Goal: Task Accomplishment & Management: Manage account settings

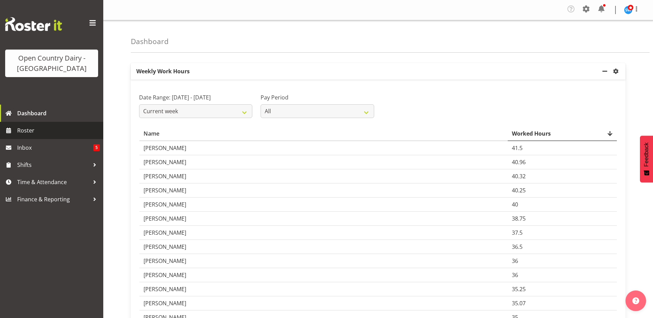
click at [29, 133] on span "Roster" at bounding box center [58, 130] width 83 height 10
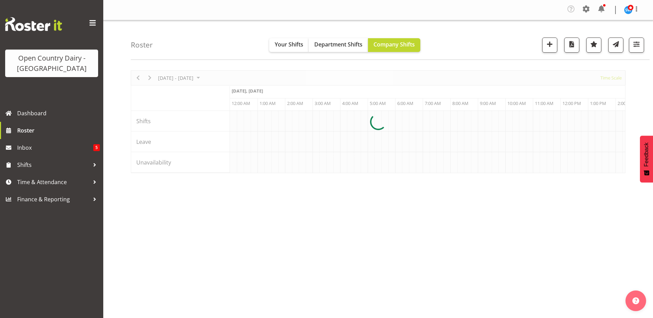
scroll to position [0, 1983]
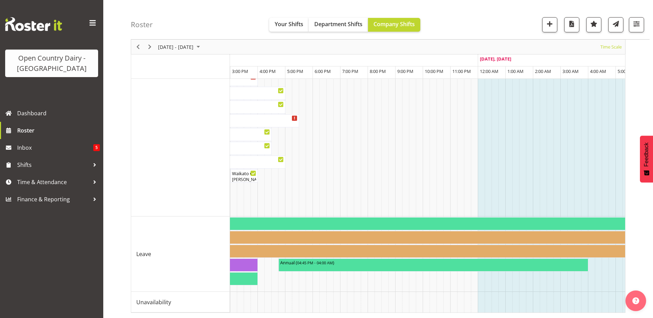
scroll to position [0, 1492]
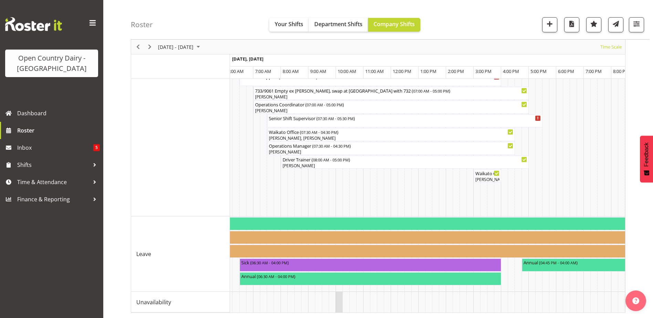
drag, startPoint x: 348, startPoint y: 304, endPoint x: 342, endPoint y: 305, distance: 6.2
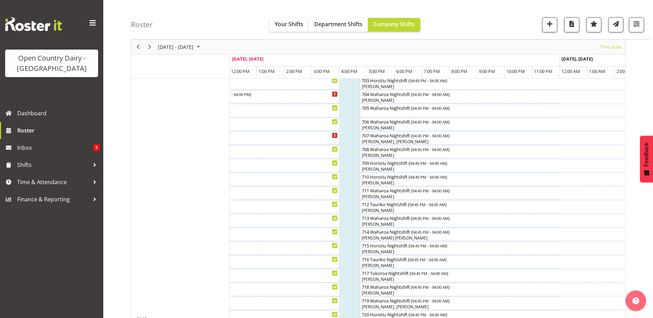
scroll to position [51, 0]
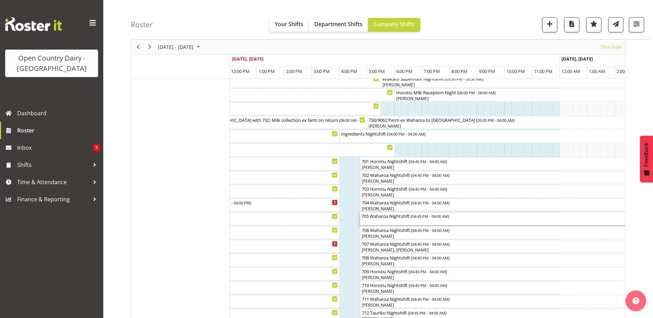
click at [420, 219] on div "705 Waharoa Nightshift ( 04:45 PM - 04:00 AM )" at bounding box center [515, 215] width 307 height 7
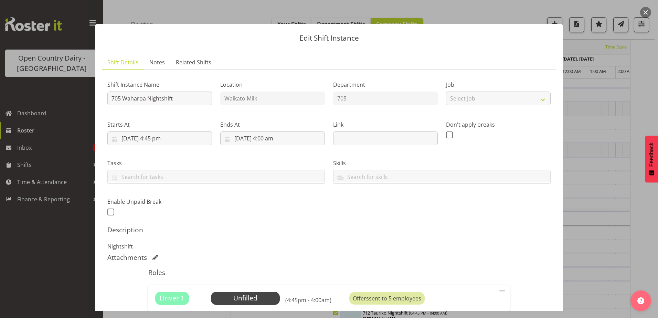
click at [642, 12] on button "button" at bounding box center [645, 12] width 11 height 11
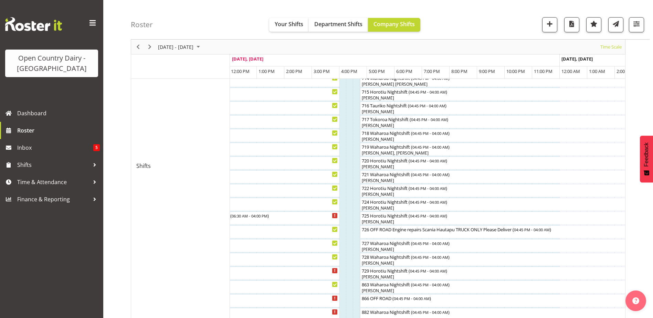
scroll to position [361, 0]
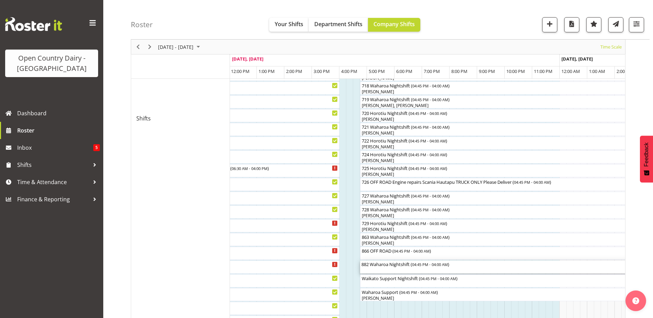
click at [385, 268] on div "882 Waharoa Nightshift ( 04:45 PM - 04:00 AM )" at bounding box center [515, 267] width 307 height 13
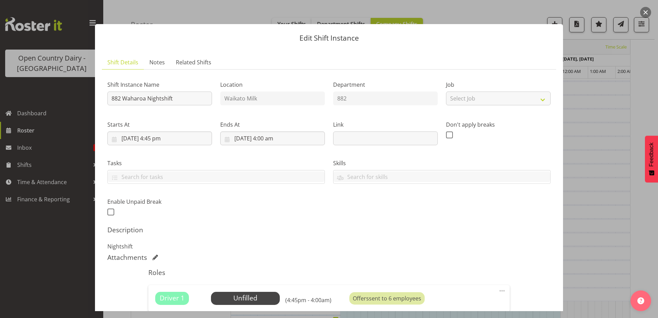
click at [643, 13] on button "button" at bounding box center [645, 12] width 11 height 11
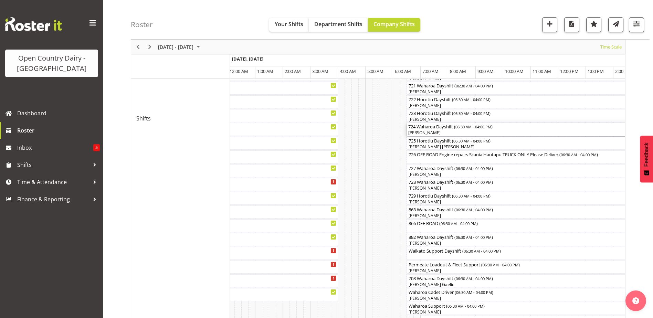
click at [438, 129] on div "724 Waharoa Dayshift ( 06:30 AM - 04:00 PM )" at bounding box center [537, 126] width 259 height 7
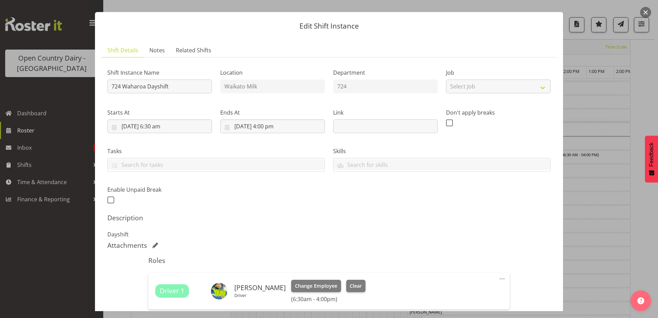
scroll to position [0, 0]
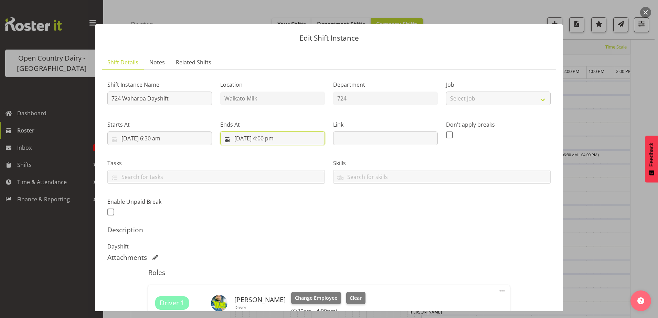
click at [269, 139] on input "[DATE] 4:00 pm" at bounding box center [272, 139] width 105 height 14
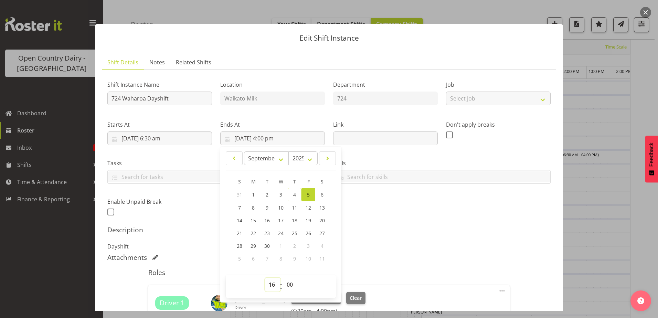
click at [272, 285] on select "00 01 02 03 04 05 06 07 08 09 10 11 12 13 14 15 16 17 18 19 20 21 22 23" at bounding box center [272, 285] width 15 height 14
select select "2"
click at [265, 278] on select "00 01 02 03 04 05 06 07 08 09 10 11 12 13 14 15 16 17 18 19 20 21 22 23" at bounding box center [272, 285] width 15 height 14
type input "[DATE] 2:00 am"
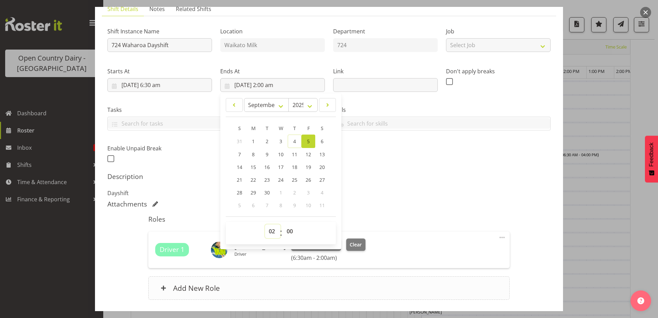
scroll to position [103, 0]
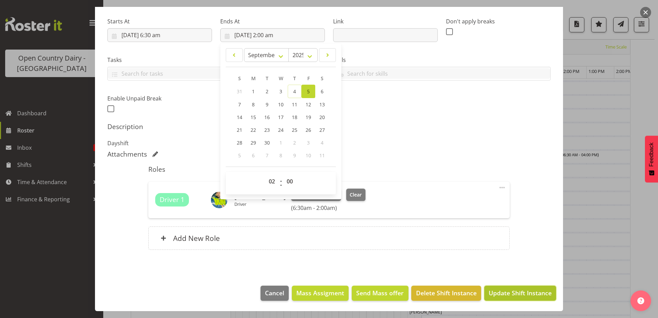
click at [502, 291] on span "Update Shift Instance" at bounding box center [520, 293] width 63 height 9
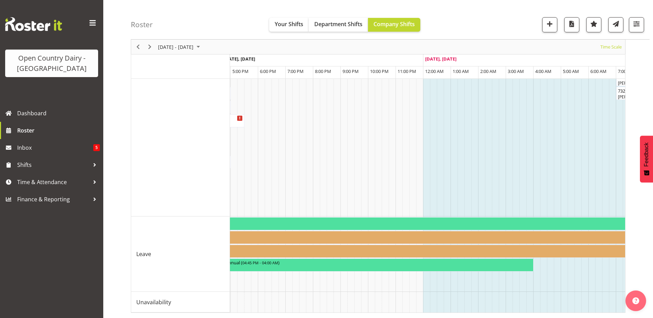
scroll to position [0, 1857]
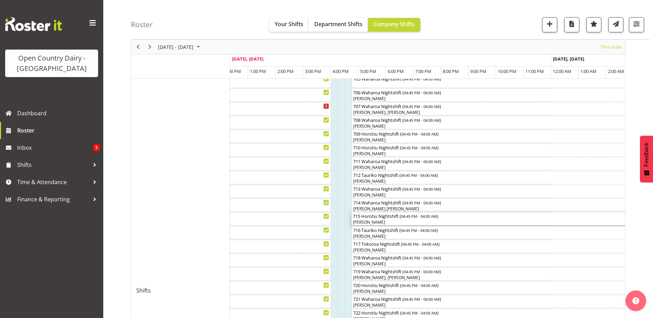
click at [373, 216] on div "715 Horotiu Nightshift ( 04:45 PM - 04:00 AM )" at bounding box center [506, 215] width 307 height 7
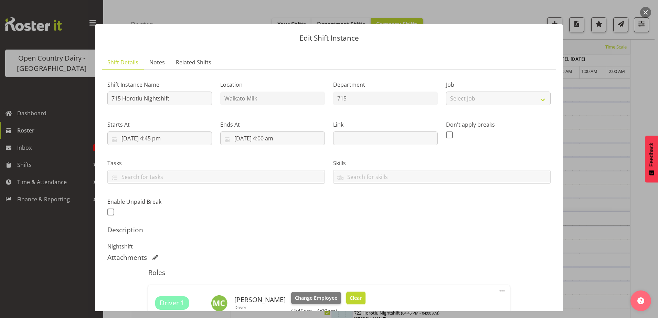
click at [350, 295] on span "Clear" at bounding box center [356, 298] width 12 height 8
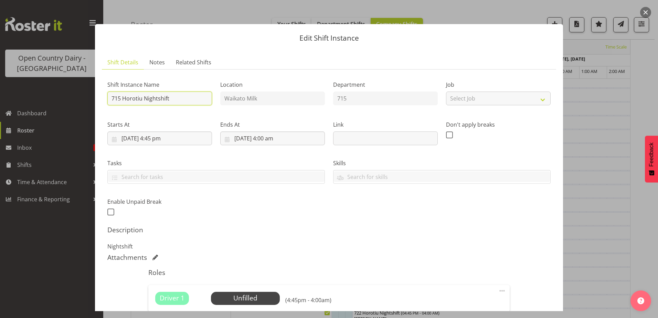
drag, startPoint x: 170, startPoint y: 98, endPoint x: 123, endPoint y: 107, distance: 48.0
click at [123, 107] on div "Shift Instance Name 715 Horotiu Nightshift" at bounding box center [159, 91] width 113 height 40
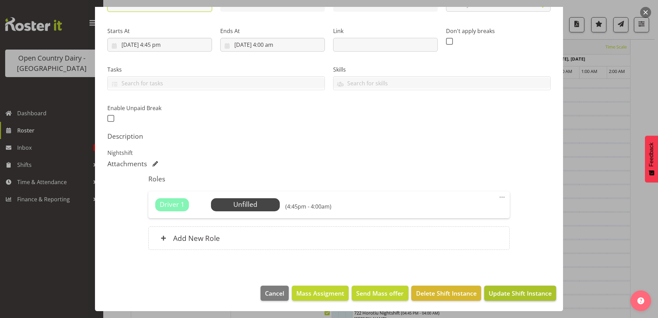
type input "715 OFF ROAD"
click at [499, 295] on span "Update Shift Instance" at bounding box center [520, 293] width 63 height 9
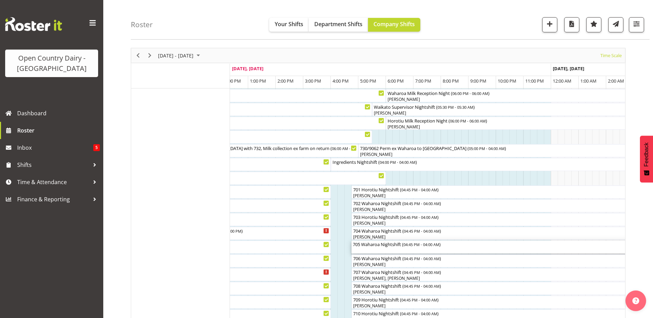
click at [389, 250] on div "705 Waharoa Nightshift ( 04:45 PM - 04:00 AM )" at bounding box center [506, 247] width 307 height 13
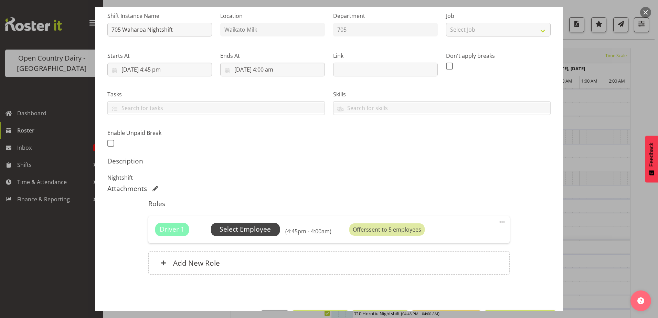
click at [249, 231] on span "Select Employee" at bounding box center [245, 229] width 51 height 10
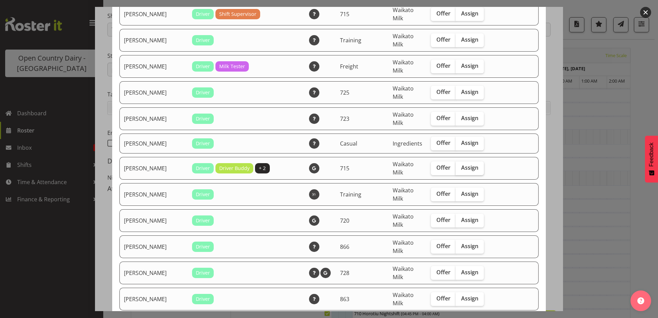
click at [461, 167] on span "Assign" at bounding box center [469, 167] width 17 height 7
click at [460, 167] on input "Assign" at bounding box center [458, 168] width 4 height 4
checkbox input "true"
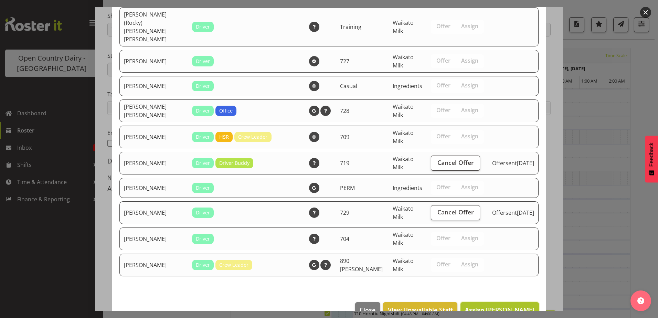
click at [496, 302] on button "Assign [PERSON_NAME]" at bounding box center [500, 309] width 79 height 15
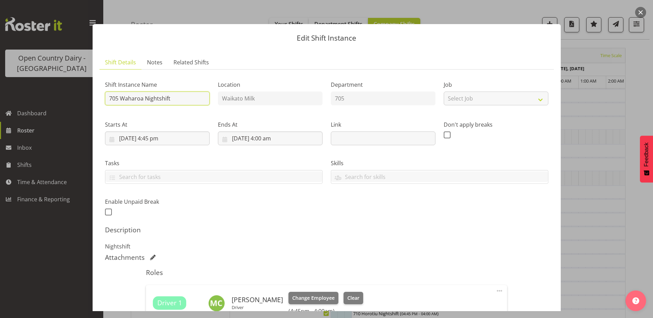
click at [189, 98] on input "705 Waharoa Nightshift" at bounding box center [157, 99] width 105 height 14
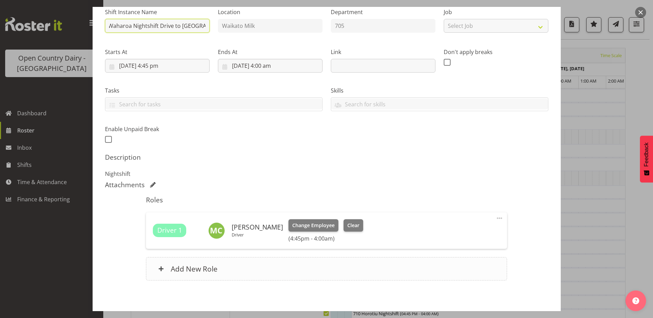
scroll to position [103, 0]
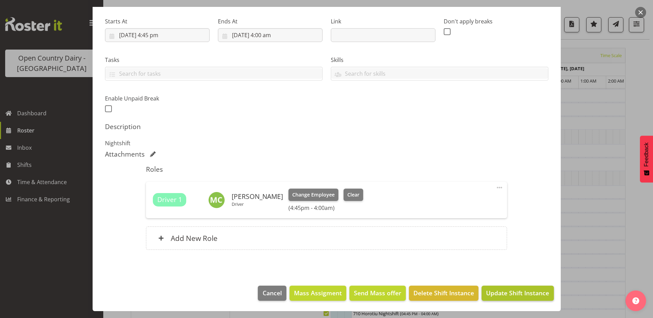
type input "705 Waharoa Nightshift Drive to [GEOGRAPHIC_DATA]"
click at [515, 294] on span "Update Shift Instance" at bounding box center [517, 293] width 63 height 9
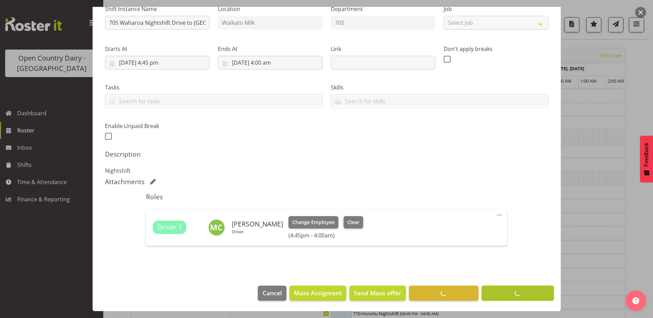
scroll to position [76, 0]
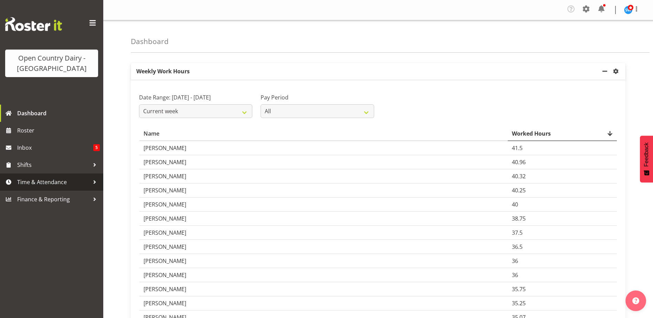
click at [25, 184] on span "Time & Attendance" at bounding box center [53, 182] width 72 height 10
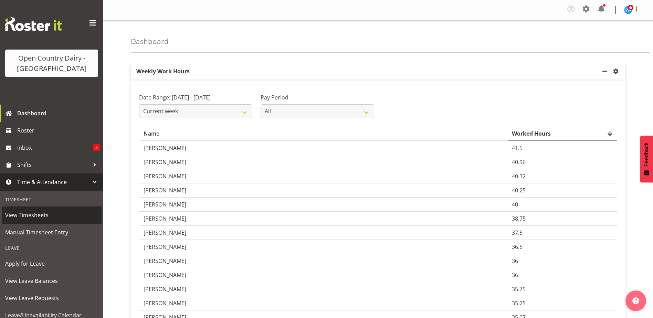
click at [44, 214] on span "View Timesheets" at bounding box center [51, 215] width 93 height 10
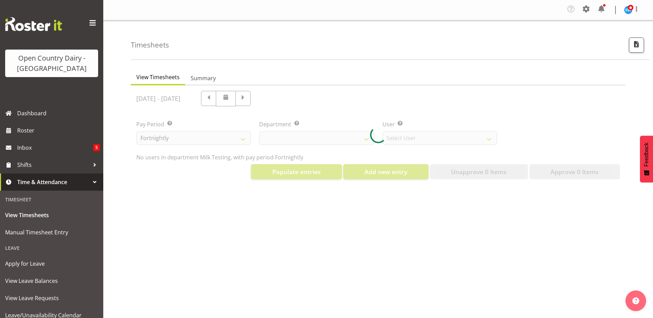
click at [292, 97] on div at bounding box center [378, 135] width 495 height 100
select select "733"
select select "7414"
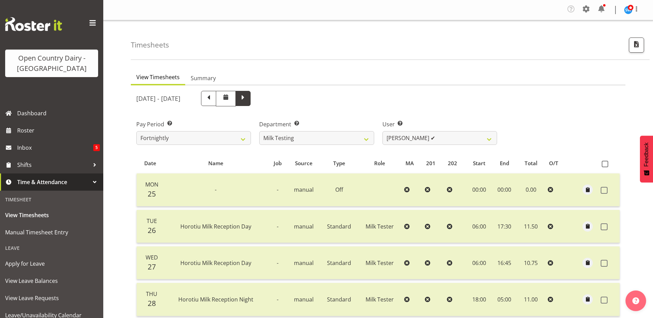
click at [248, 100] on span at bounding box center [243, 97] width 9 height 9
select select
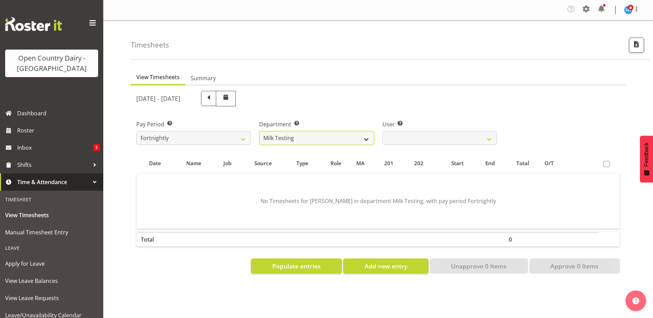
click at [324, 141] on select "701 702 703 704 705 706 707 708 709 710 711 712 713 714 715 716 717 718 719 720" at bounding box center [316, 138] width 115 height 14
select select "756"
click at [259, 131] on select "701 702 703 704 705 706 707 708 709 710 711 712 713 714 715 716 717 718 719 720" at bounding box center [316, 138] width 115 height 14
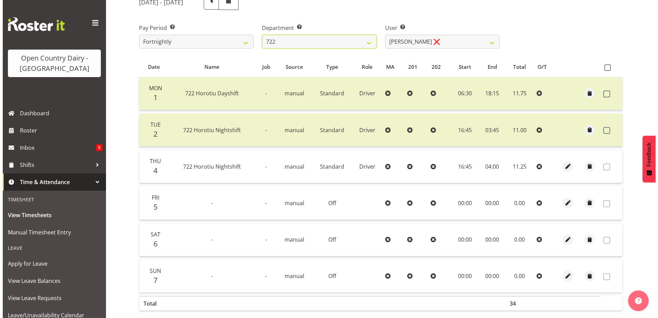
scroll to position [132, 0]
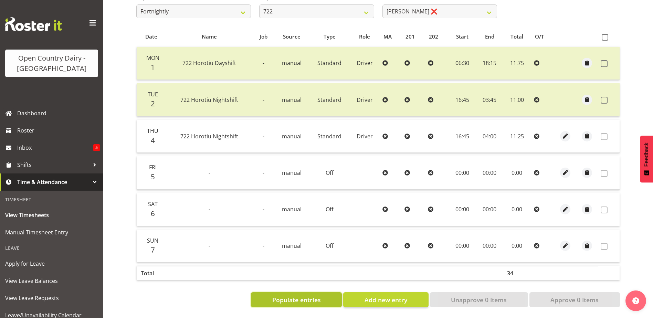
click at [314, 299] on span "Populate entries" at bounding box center [296, 299] width 49 height 9
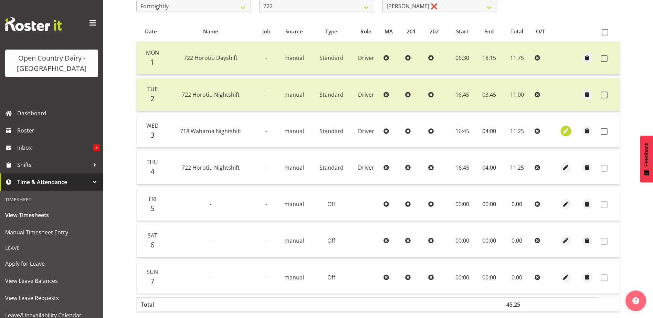
click at [563, 132] on span "button" at bounding box center [566, 131] width 8 height 8
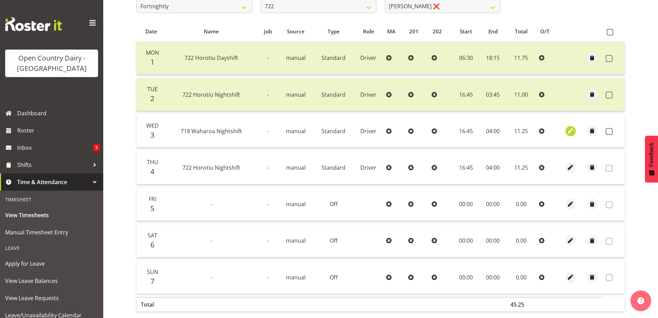
select select "Standard"
select select "757"
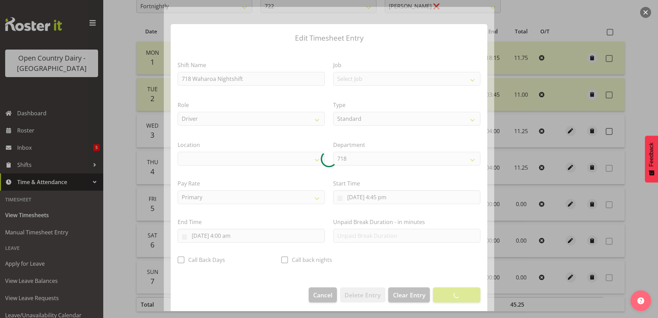
select select "1054"
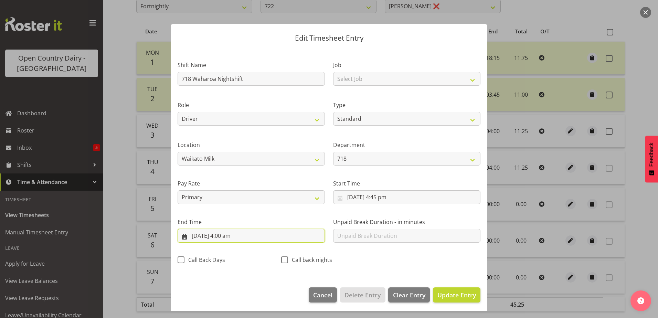
click at [224, 234] on input "4/09/2025, 4:00 am" at bounding box center [251, 236] width 147 height 14
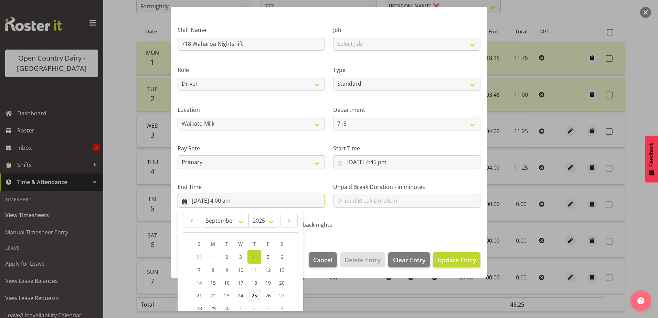
scroll to position [89, 0]
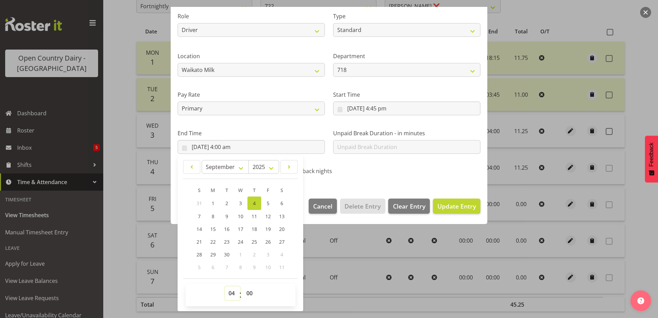
click at [230, 293] on select "00 01 02 03 04 05 06 07 08 09 10 11 12 13 14 15 16 17 18 19 20 21 22 23" at bounding box center [232, 293] width 15 height 14
select select "5"
click at [225, 286] on select "00 01 02 03 04 05 06 07 08 09 10 11 12 13 14 15 16 17 18 19 20 21 22 23" at bounding box center [232, 293] width 15 height 14
type input "4/09/2025, 5:00 am"
click at [447, 210] on span "Update Entry" at bounding box center [457, 206] width 39 height 8
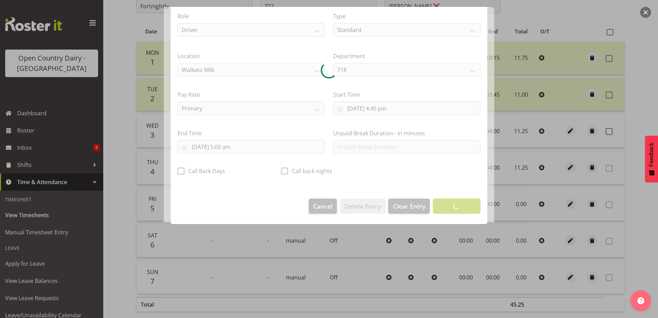
scroll to position [2, 0]
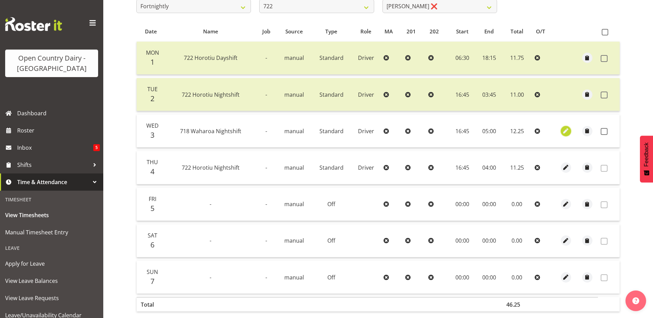
click at [563, 132] on span "button" at bounding box center [566, 131] width 8 height 8
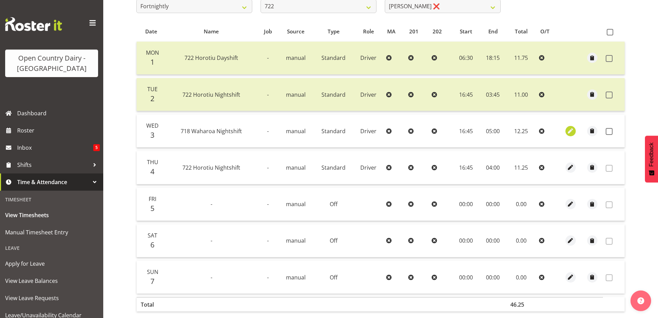
select select "Standard"
select select "757"
select select "8"
select select "2025"
select select "5"
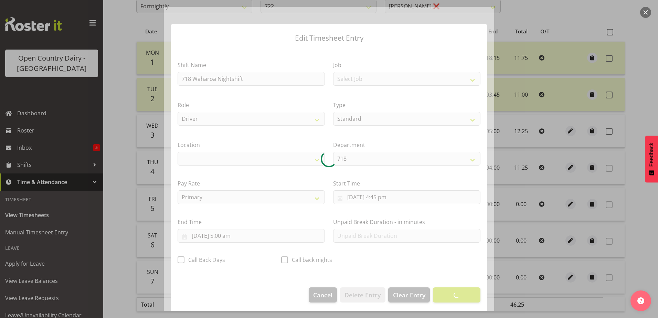
select select "1054"
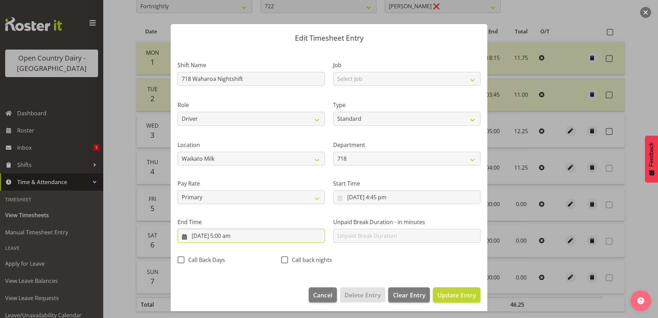
click at [228, 235] on input "4/09/2025, 5:00 am" at bounding box center [251, 236] width 147 height 14
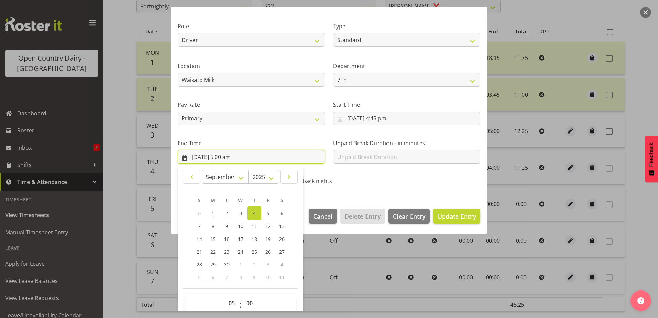
scroll to position [89, 0]
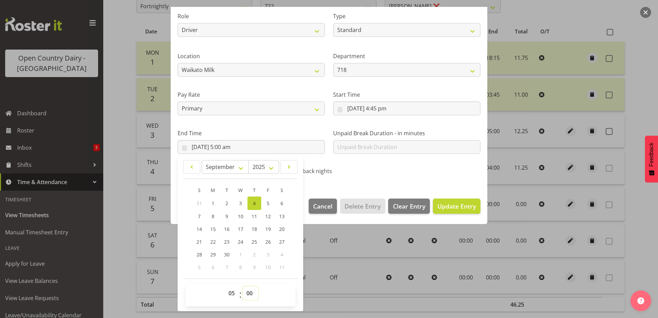
click at [254, 291] on select "00 01 02 03 04 05 06 07 08 09 10 11 12 13 14 15 16 17 18 19 20 21 22 23 24 25 2…" at bounding box center [250, 293] width 15 height 14
select select "45"
click at [243, 286] on select "00 01 02 03 04 05 06 07 08 09 10 11 12 13 14 15 16 17 18 19 20 21 22 23 24 25 2…" at bounding box center [250, 293] width 15 height 14
type input "4/09/2025, 5:45 am"
click at [441, 208] on span "Update Entry" at bounding box center [457, 206] width 39 height 8
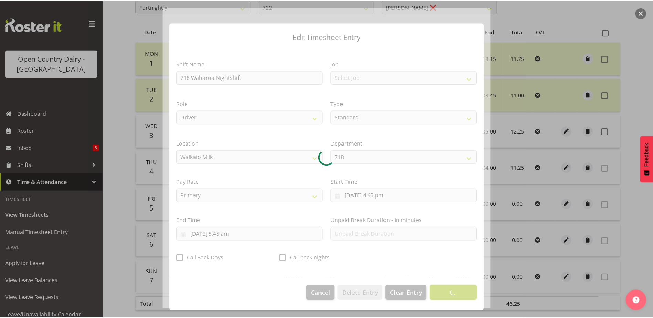
scroll to position [2, 0]
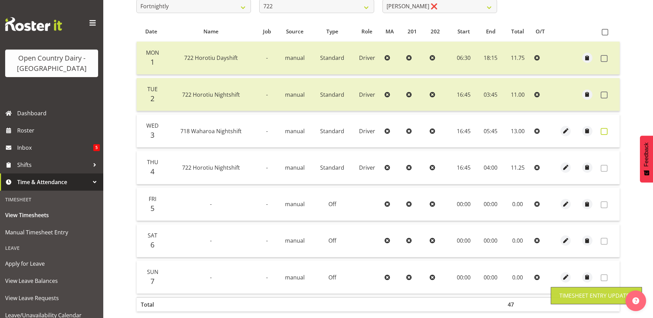
click at [603, 131] on span at bounding box center [604, 131] width 7 height 7
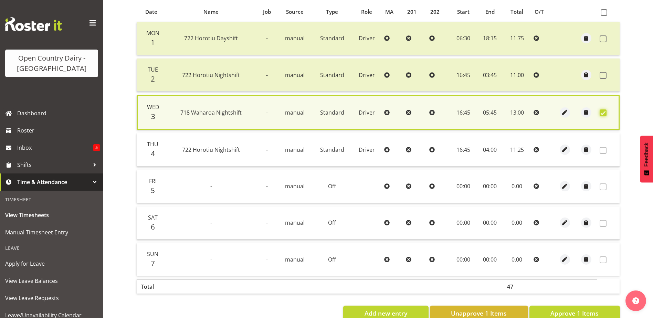
scroll to position [170, 0]
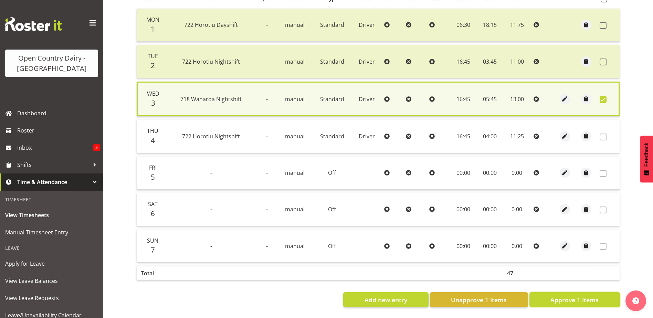
click at [584, 292] on button "Approve 1 Items" at bounding box center [575, 299] width 91 height 15
checkbox input "false"
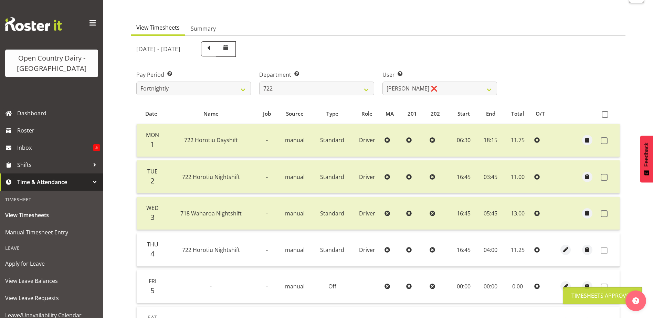
scroll to position [0, 0]
